Goal: Information Seeking & Learning: Learn about a topic

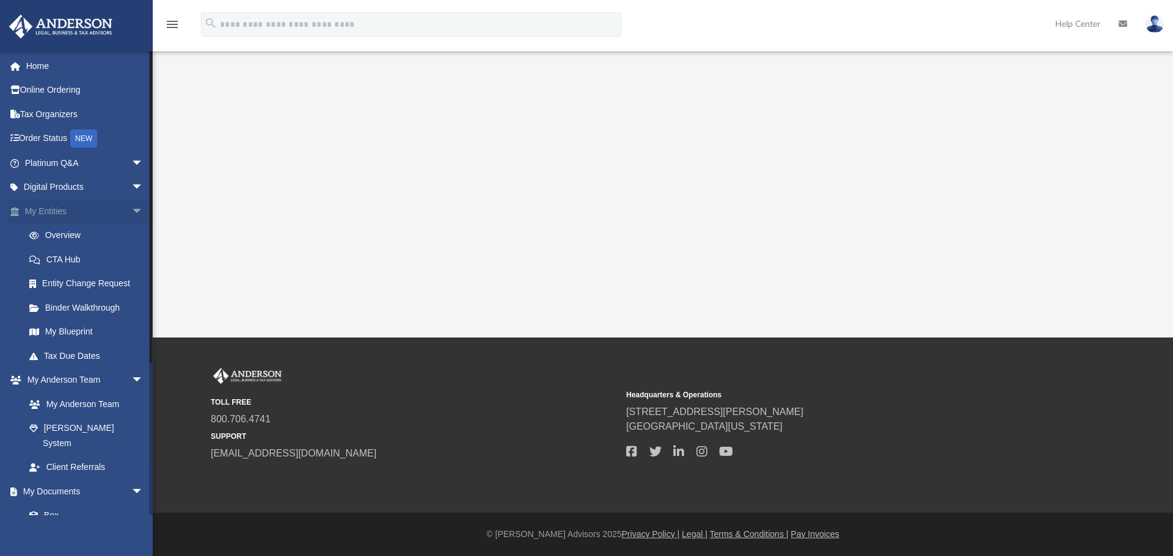
click at [64, 208] on link "My Entities arrow_drop_down" at bounding box center [85, 211] width 153 height 24
click at [38, 67] on link "Home" at bounding box center [85, 66] width 153 height 24
click at [131, 206] on span "arrow_drop_down" at bounding box center [143, 211] width 24 height 25
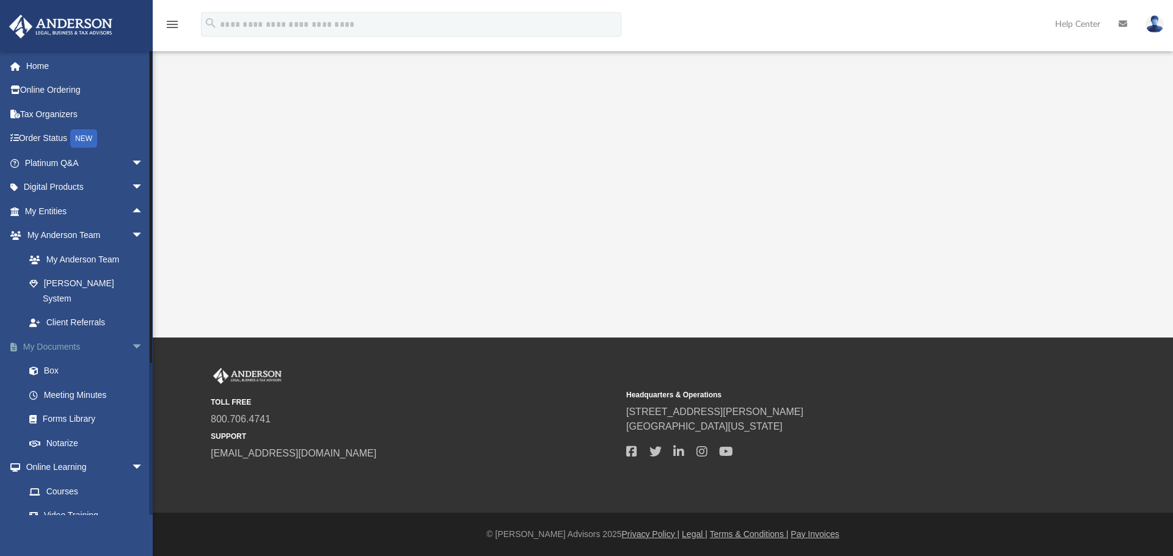
click at [131, 335] on span "arrow_drop_down" at bounding box center [143, 347] width 24 height 25
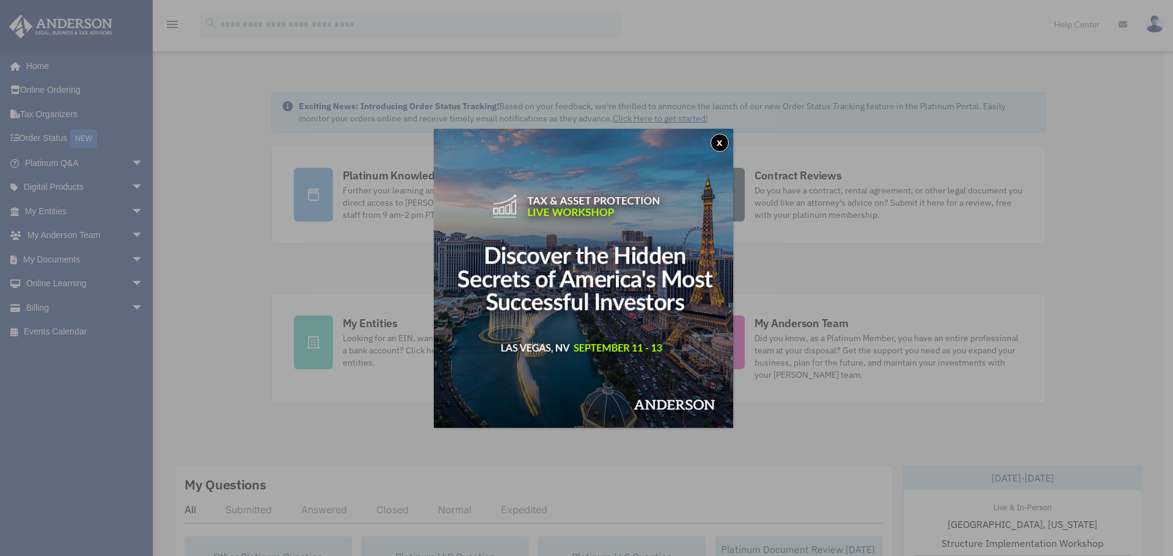
click at [717, 140] on button "x" at bounding box center [719, 143] width 18 height 18
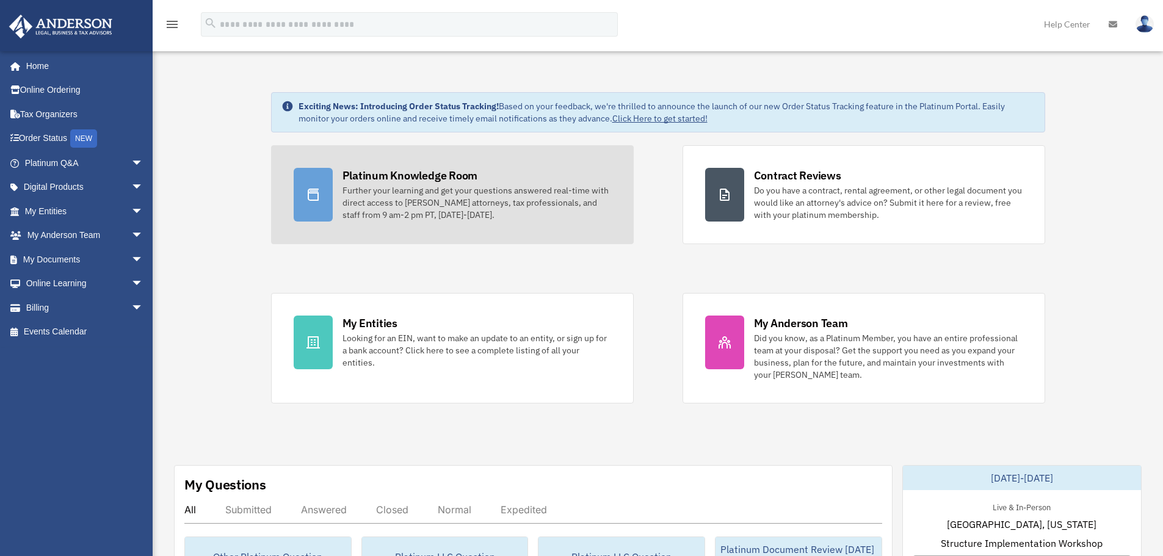
click at [392, 209] on div "Further your learning and get your questions answered real-time with direct acc…" at bounding box center [477, 202] width 269 height 37
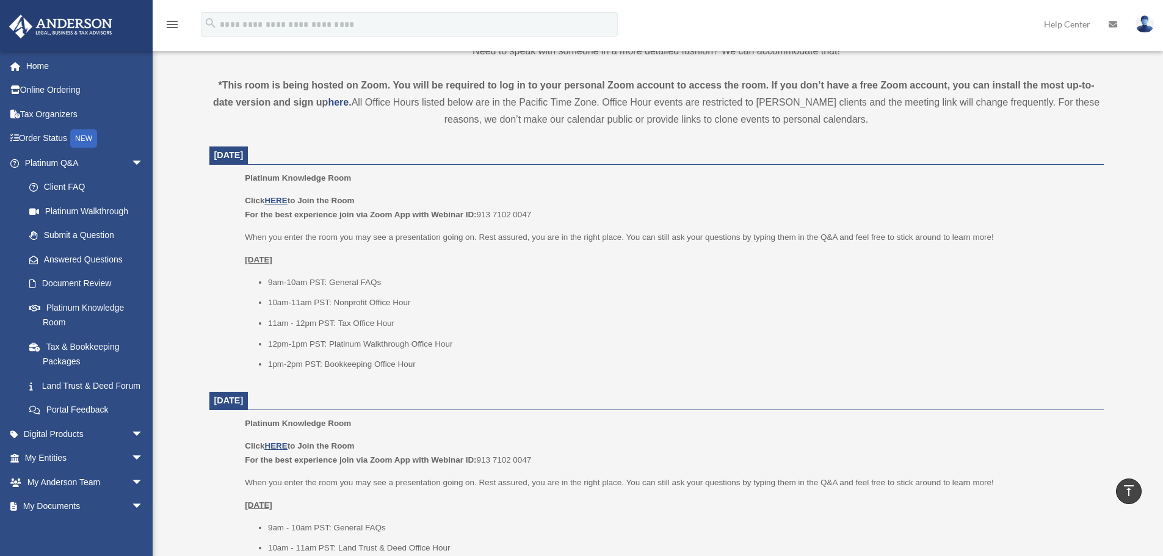
scroll to position [366, 0]
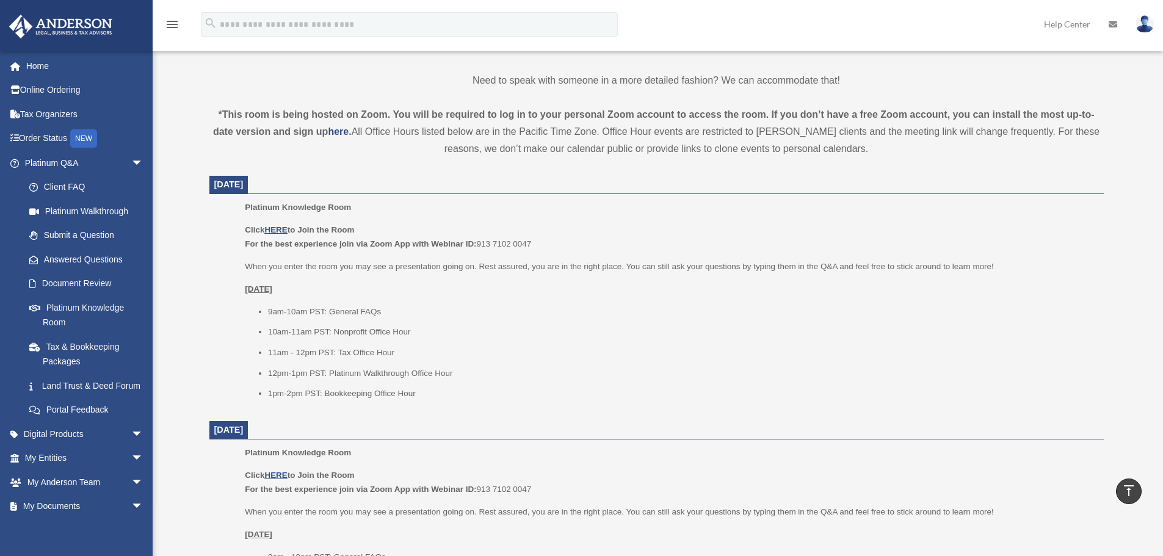
click at [274, 226] on u "HERE" at bounding box center [275, 229] width 23 height 9
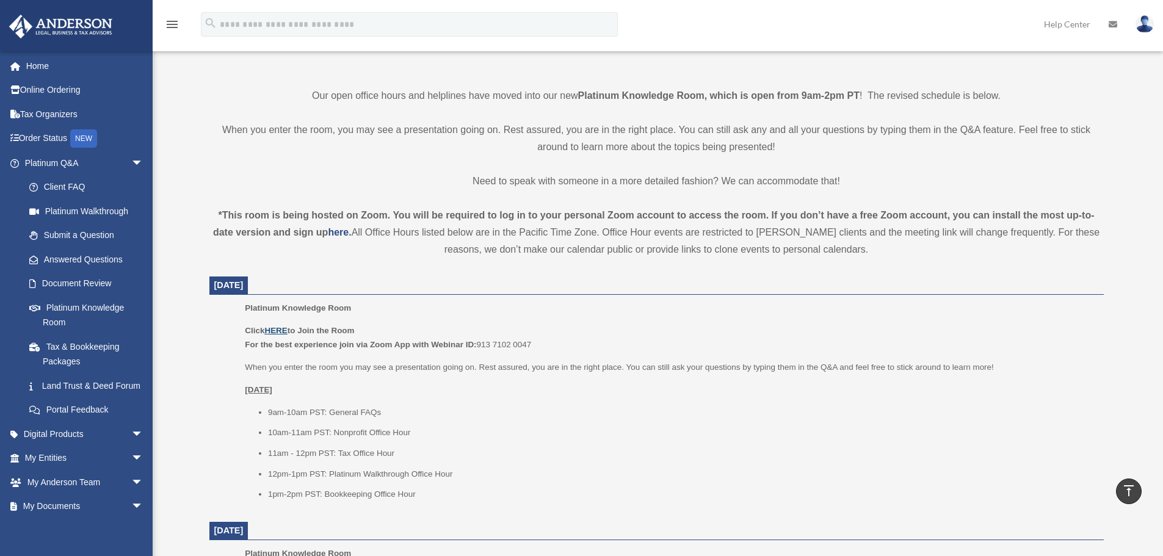
scroll to position [244, 0]
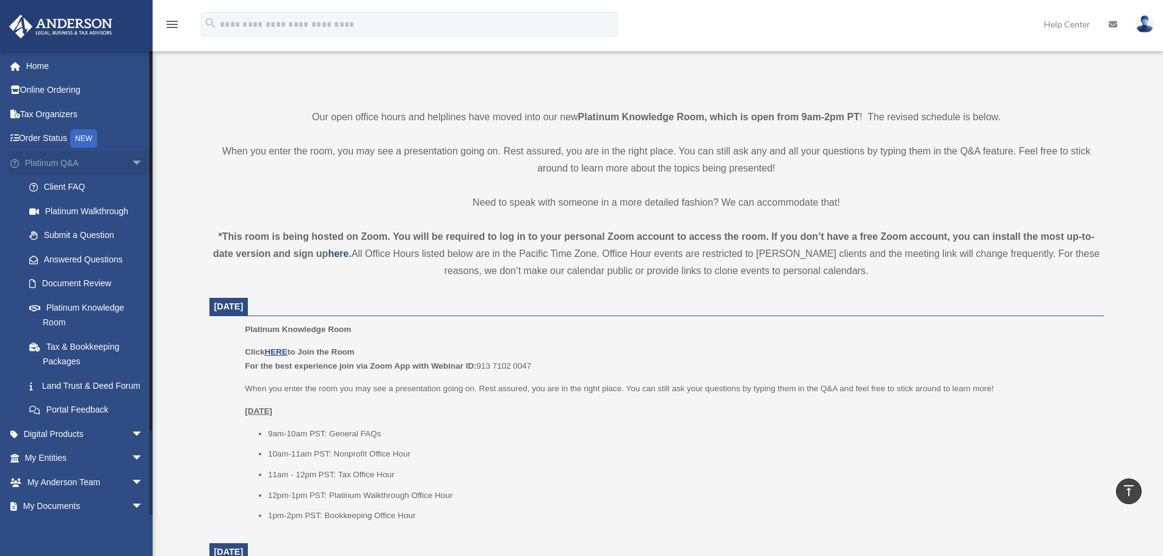
click at [131, 158] on span "arrow_drop_down" at bounding box center [143, 163] width 24 height 25
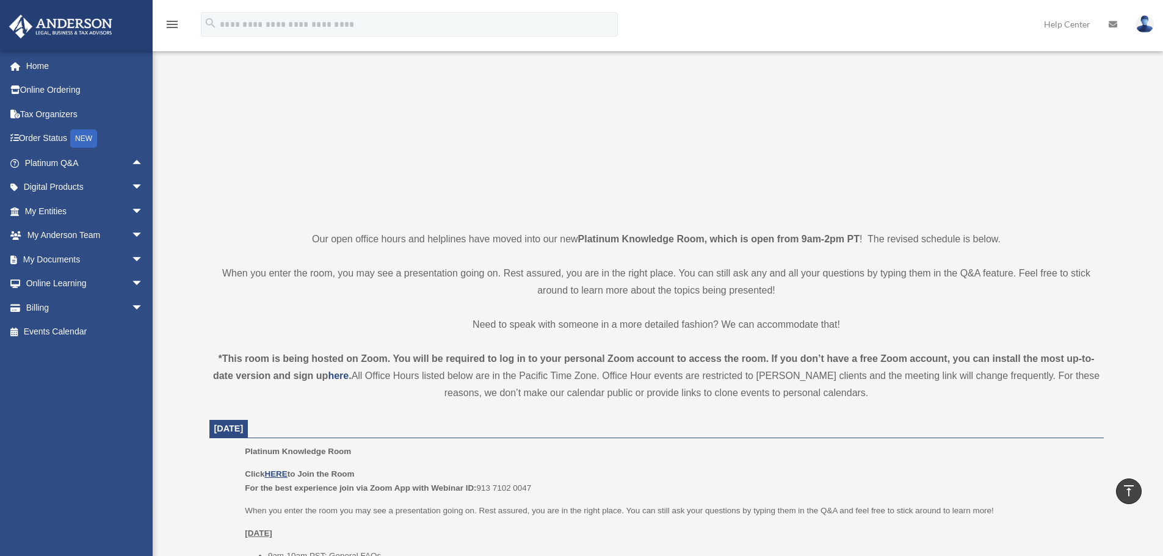
scroll to position [0, 0]
